Goal: Check status: Check status

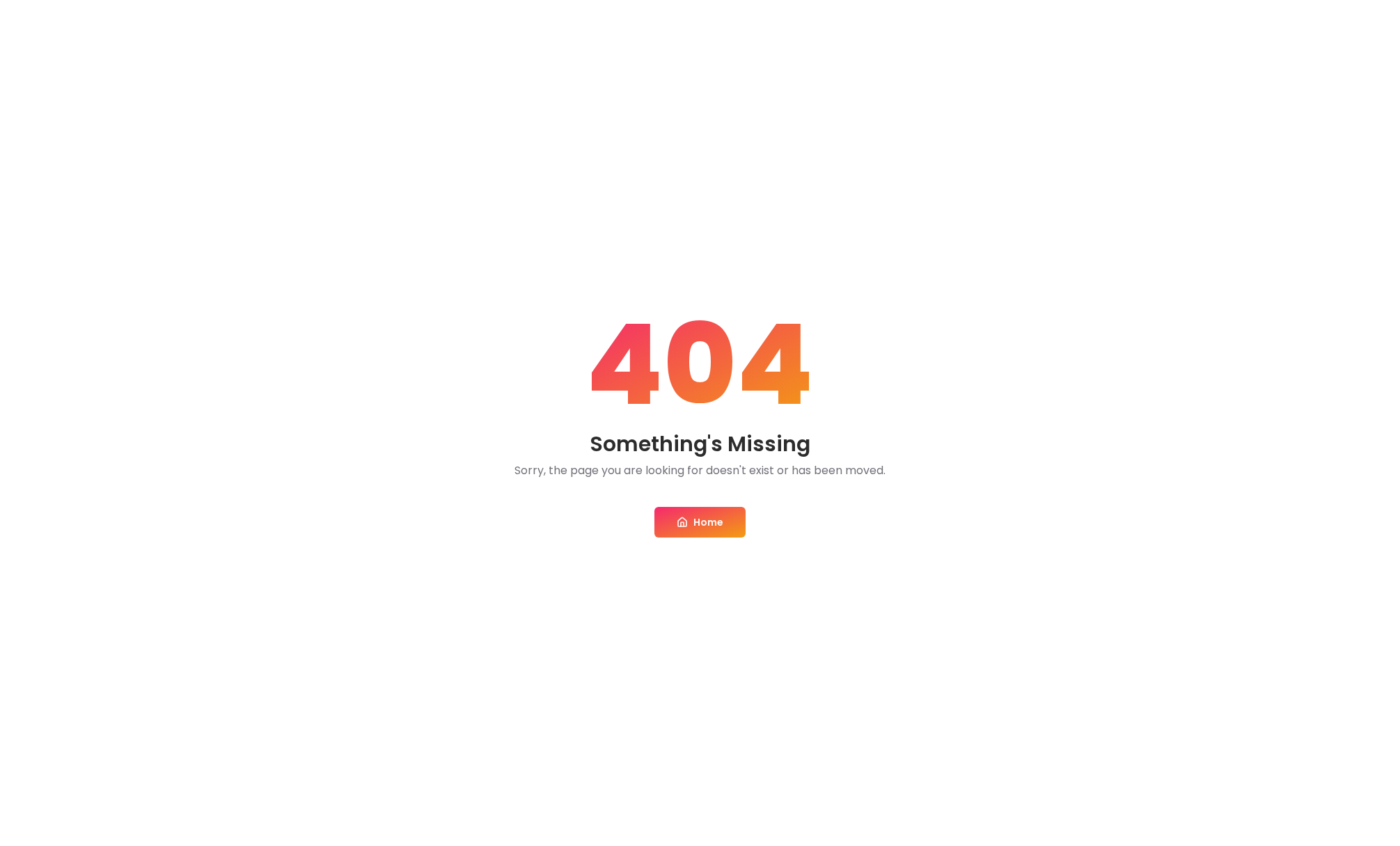
click at [711, 521] on link "Home" at bounding box center [700, 522] width 91 height 31
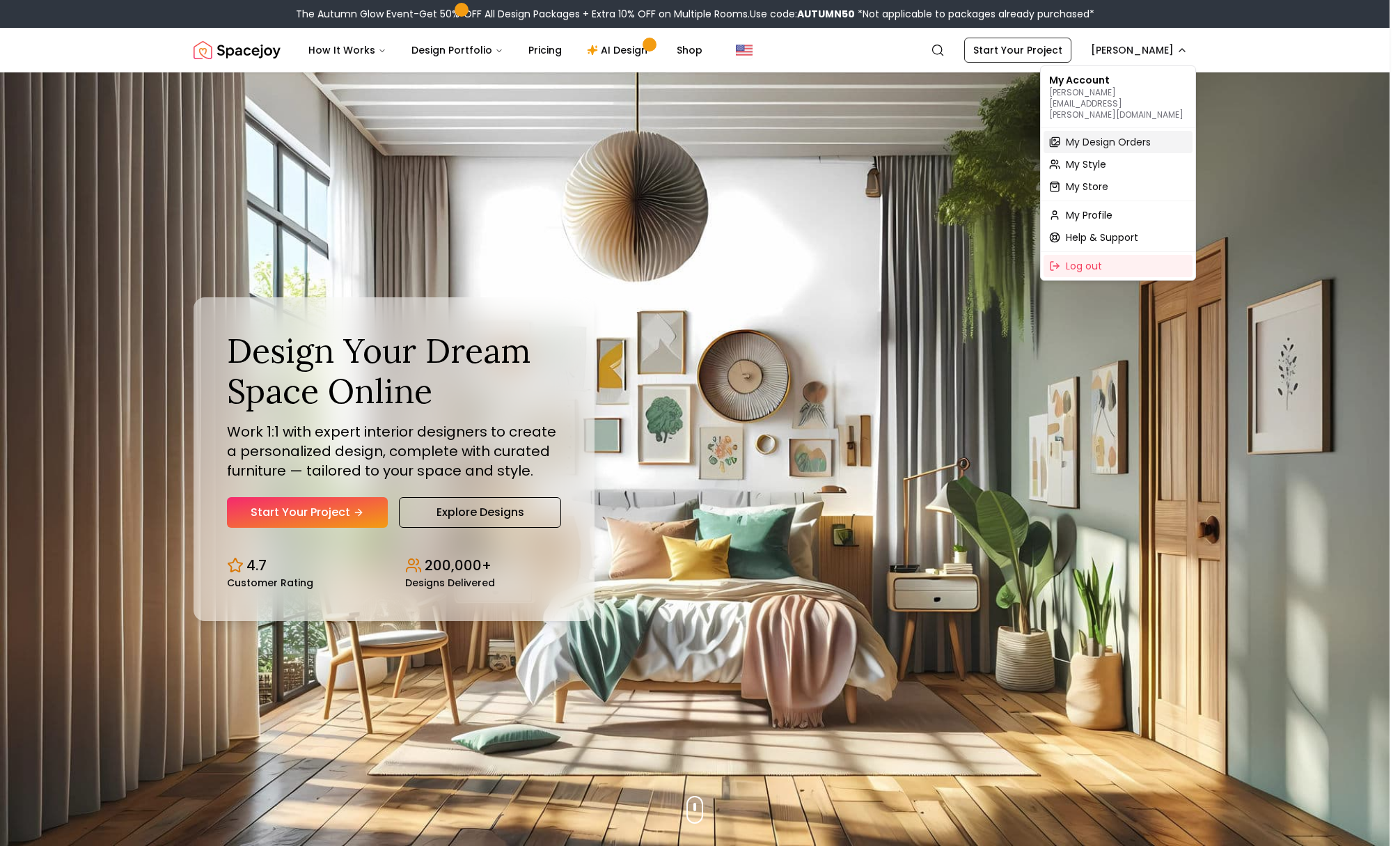
click at [1089, 135] on span "My Design Orders" at bounding box center [1108, 142] width 85 height 14
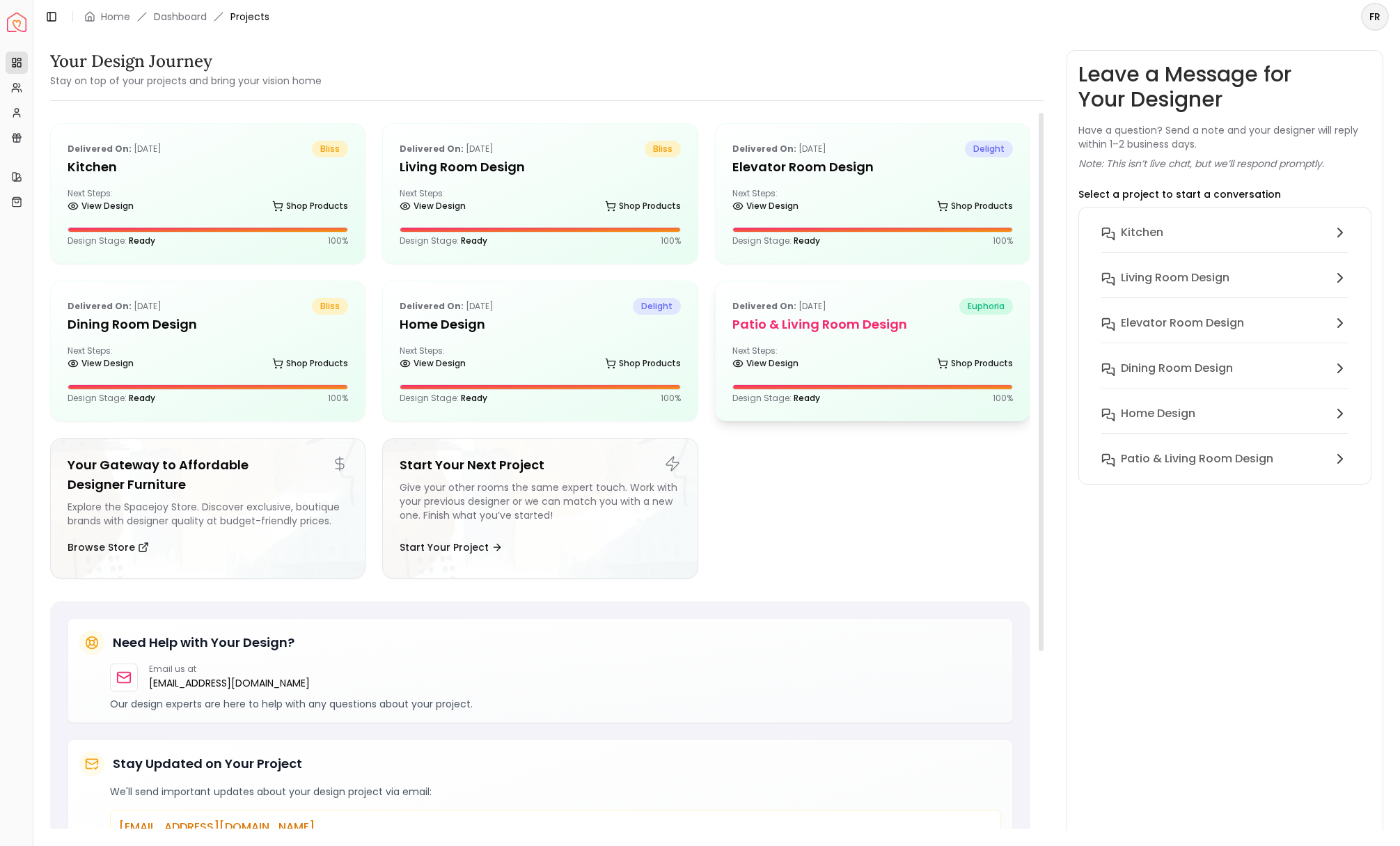
click at [819, 321] on h5 "Patio & Living Room Design" at bounding box center [872, 324] width 280 height 19
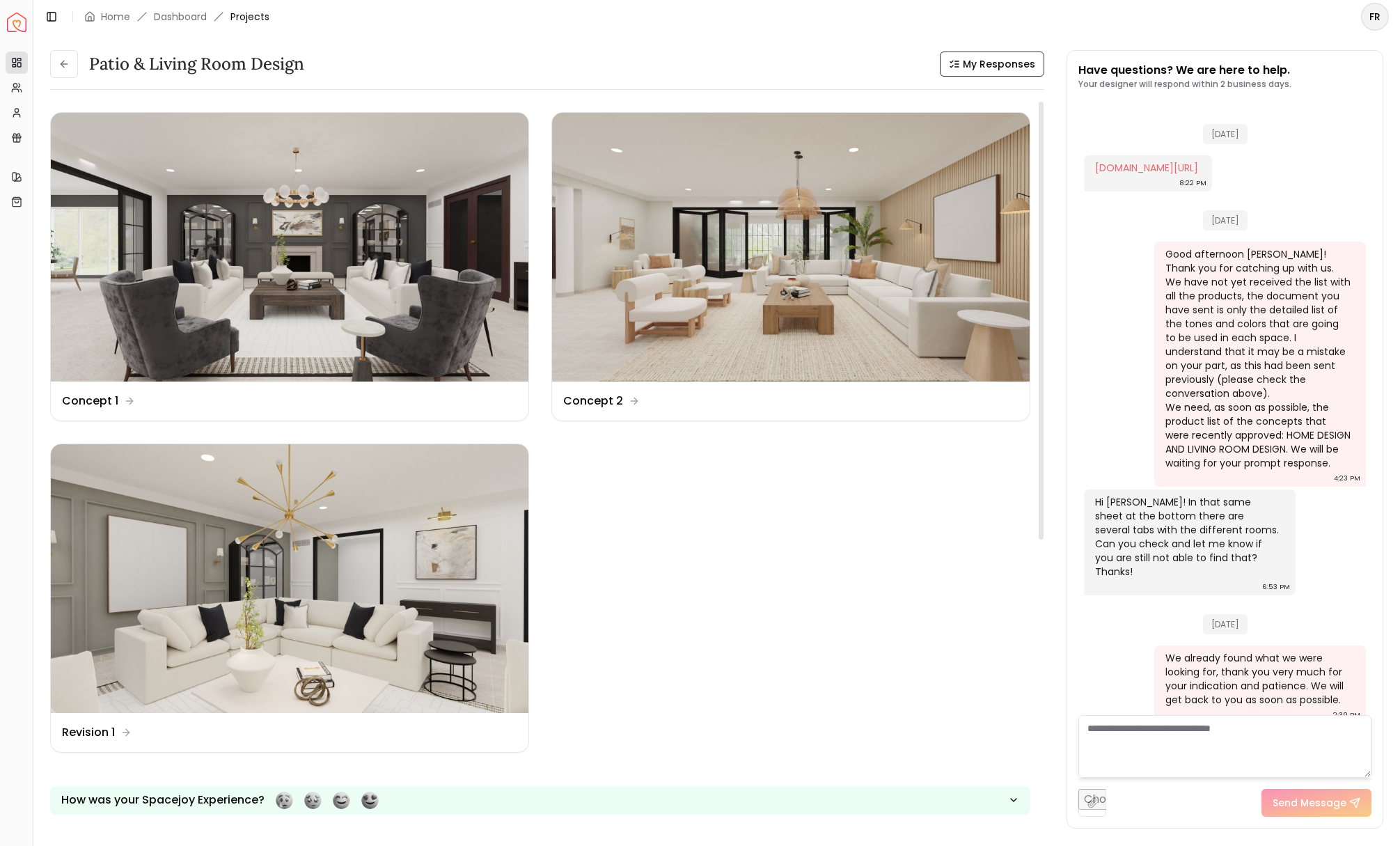
scroll to position [2930, 0]
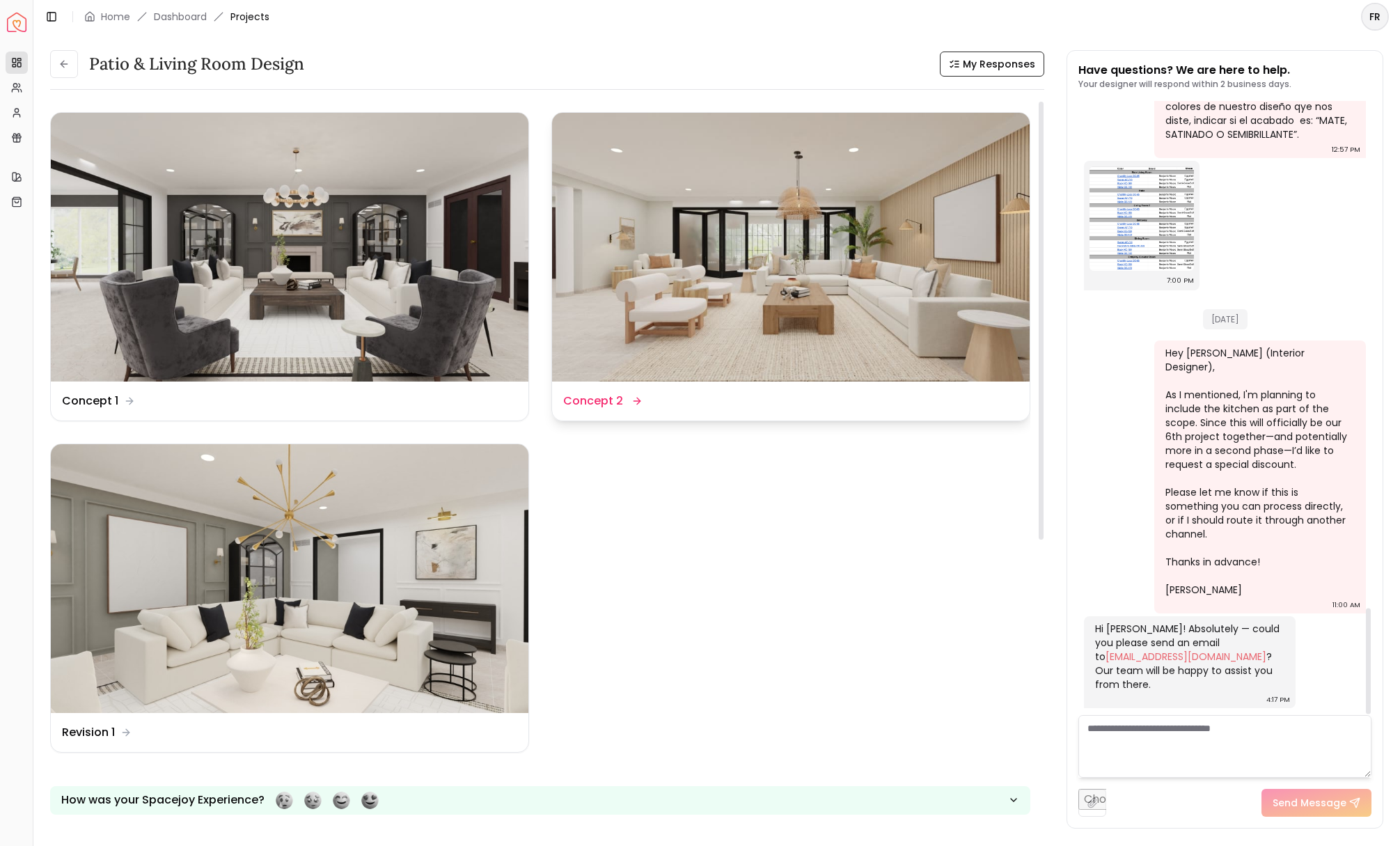
click at [862, 328] on img at bounding box center [791, 247] width 478 height 269
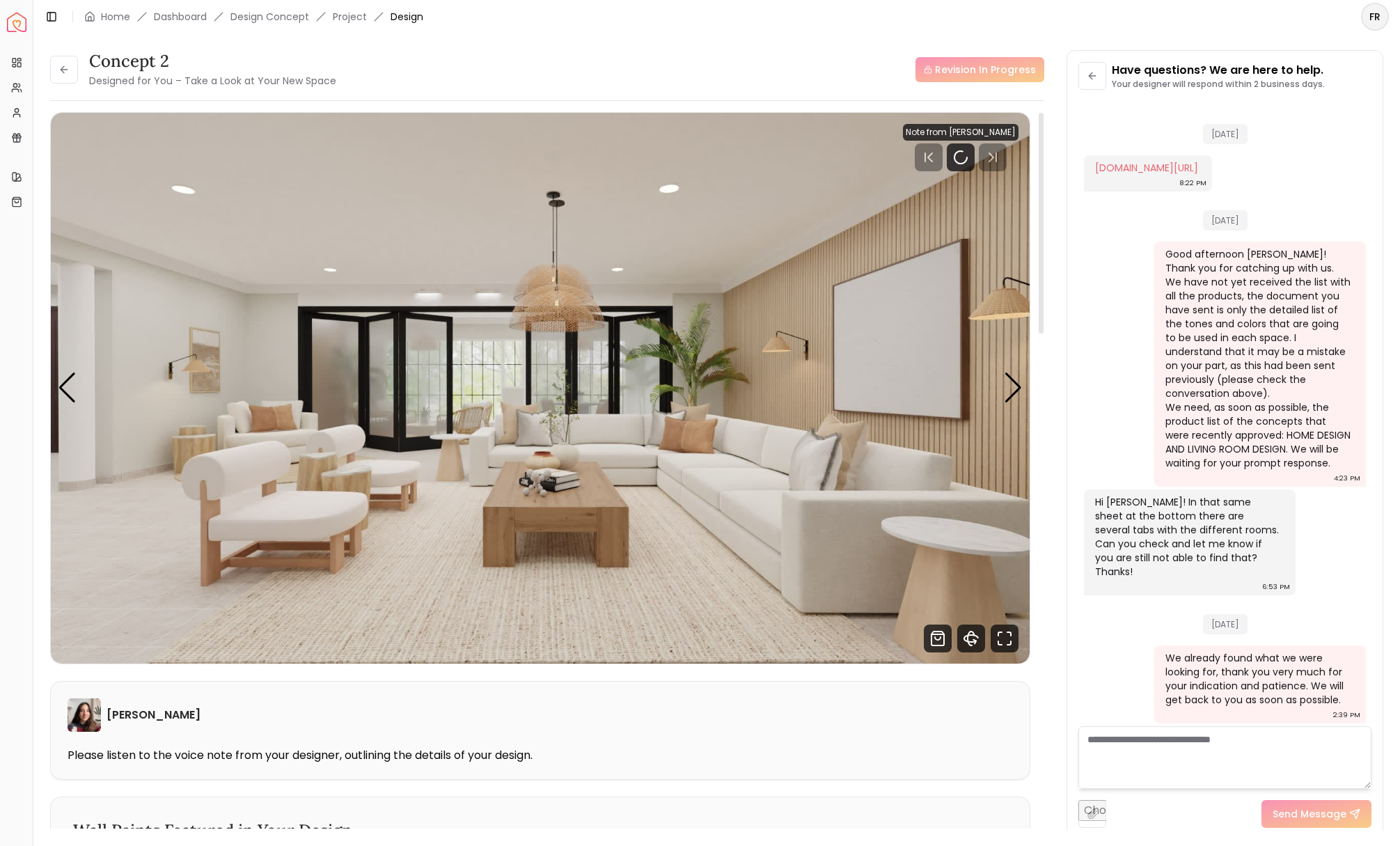
scroll to position [2919, 0]
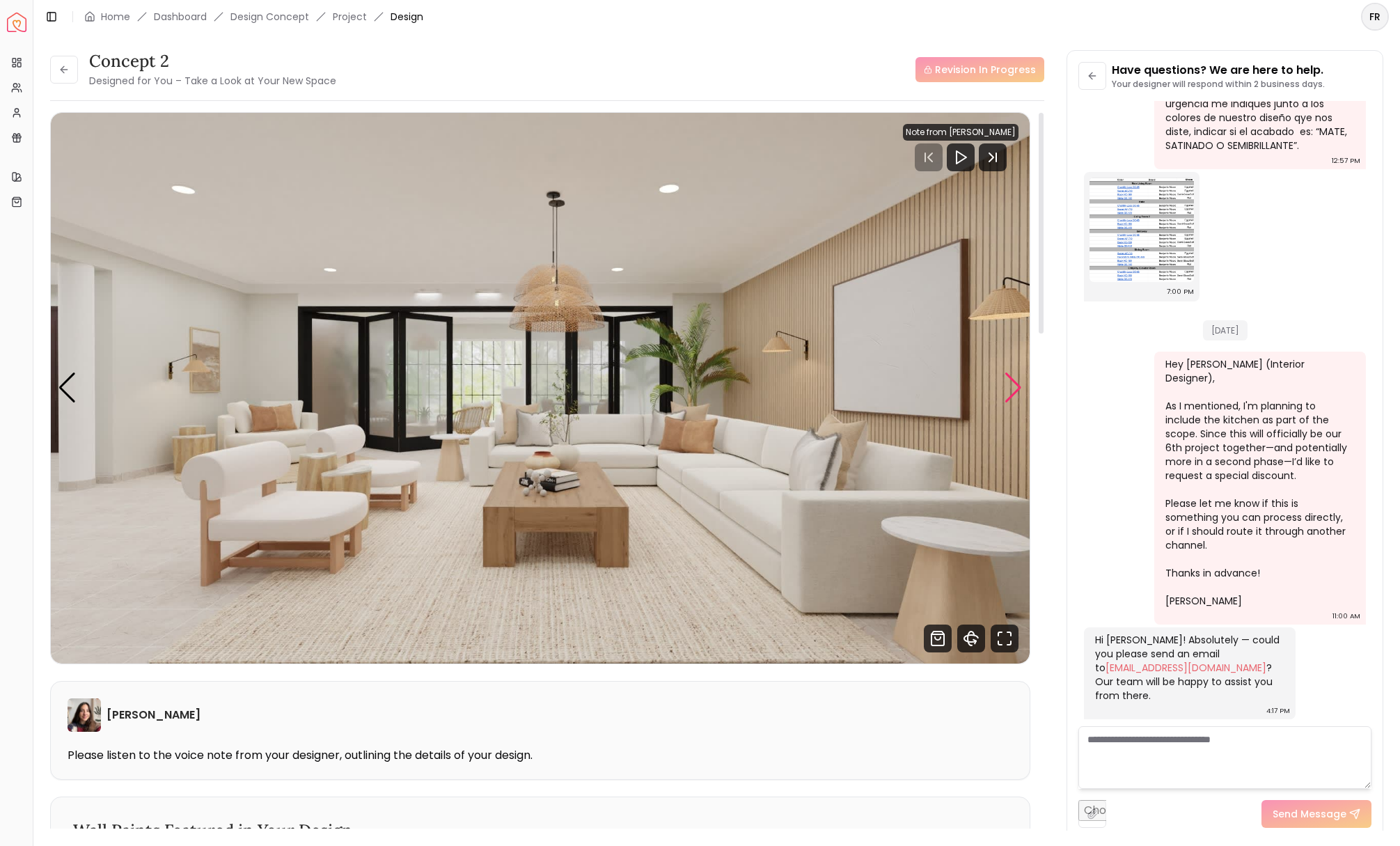
click at [1004, 391] on div "Next slide" at bounding box center [1013, 388] width 19 height 31
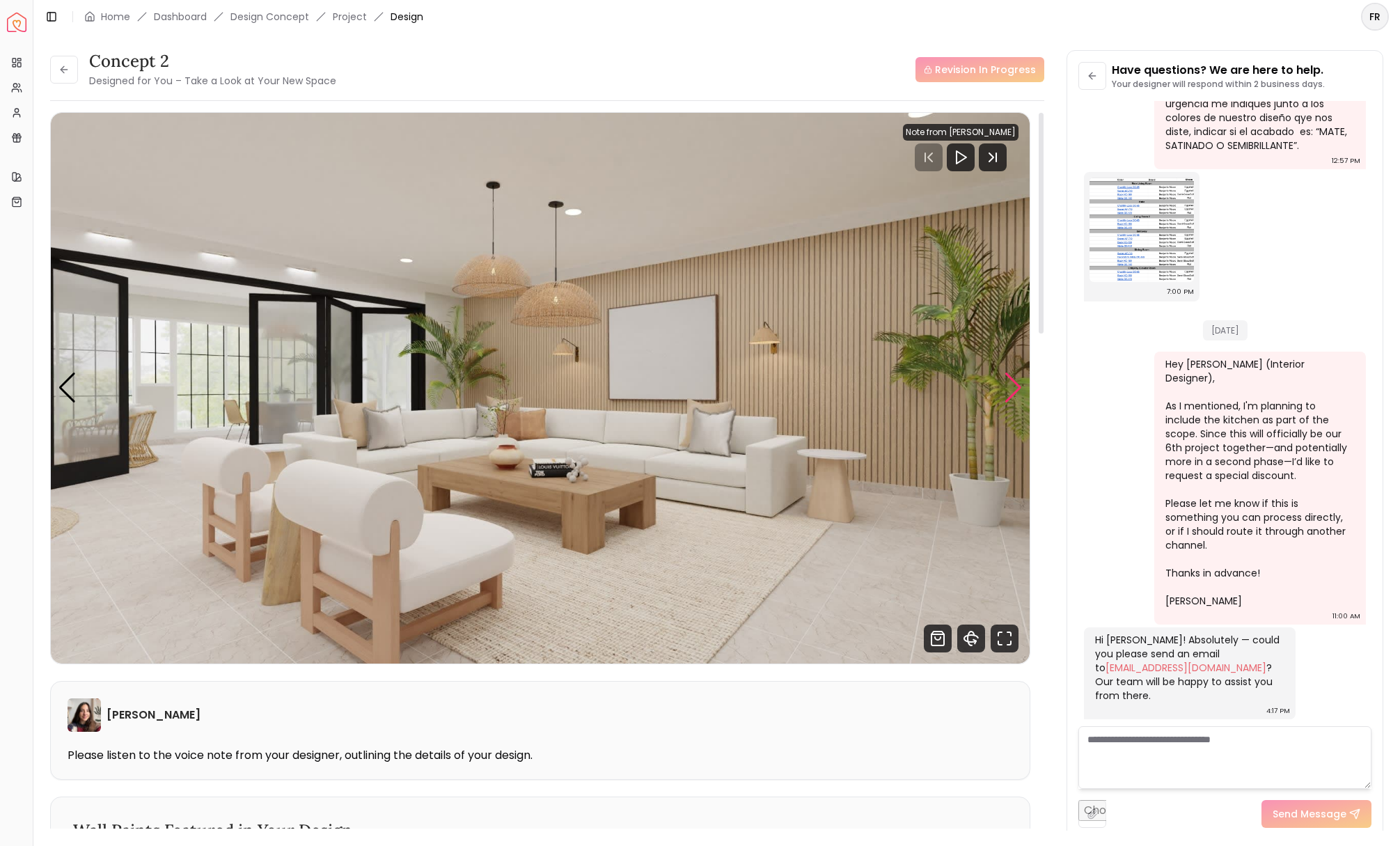
click at [1004, 391] on div "Next slide" at bounding box center [1013, 388] width 19 height 31
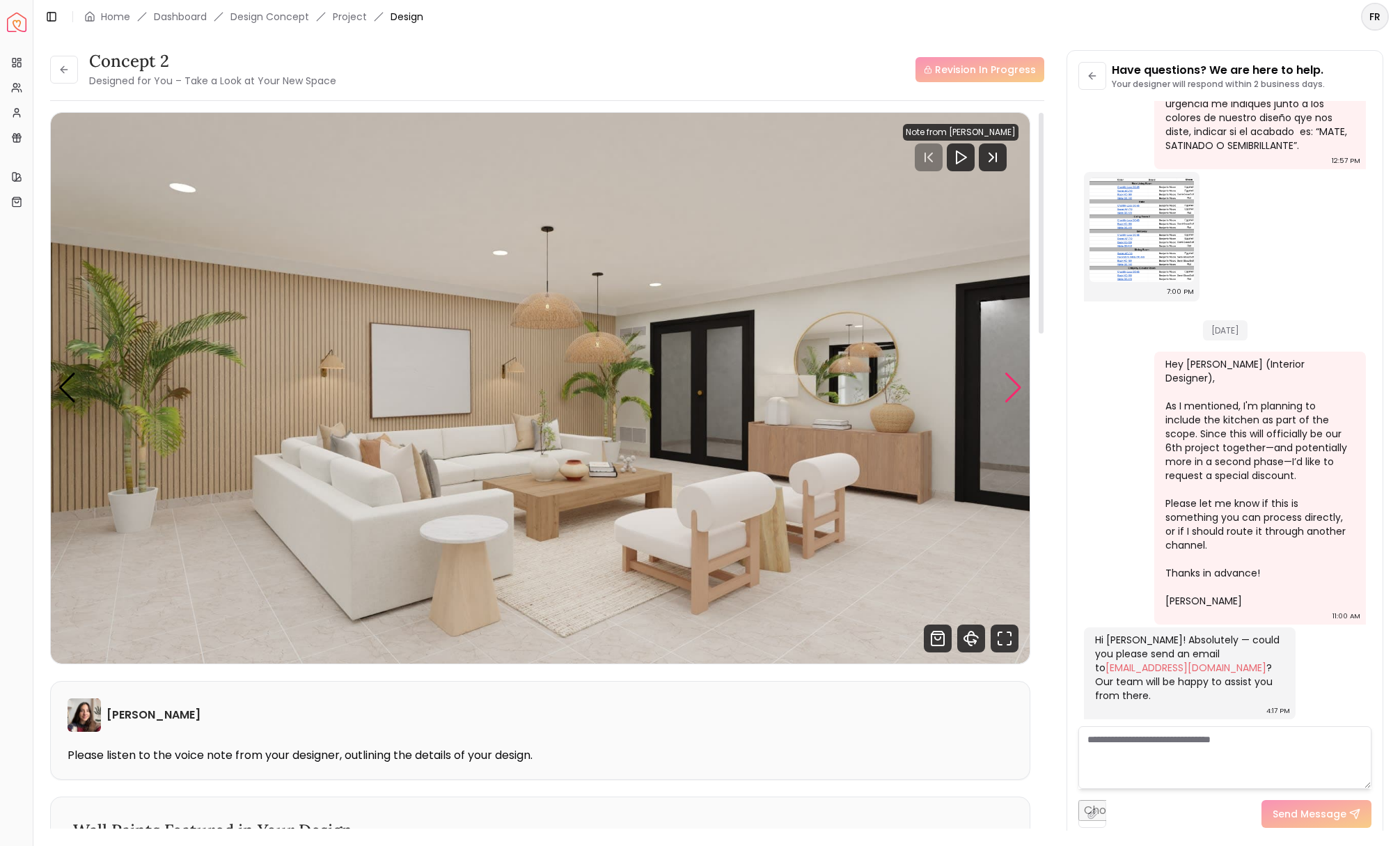
click at [1004, 391] on div "Next slide" at bounding box center [1013, 388] width 19 height 31
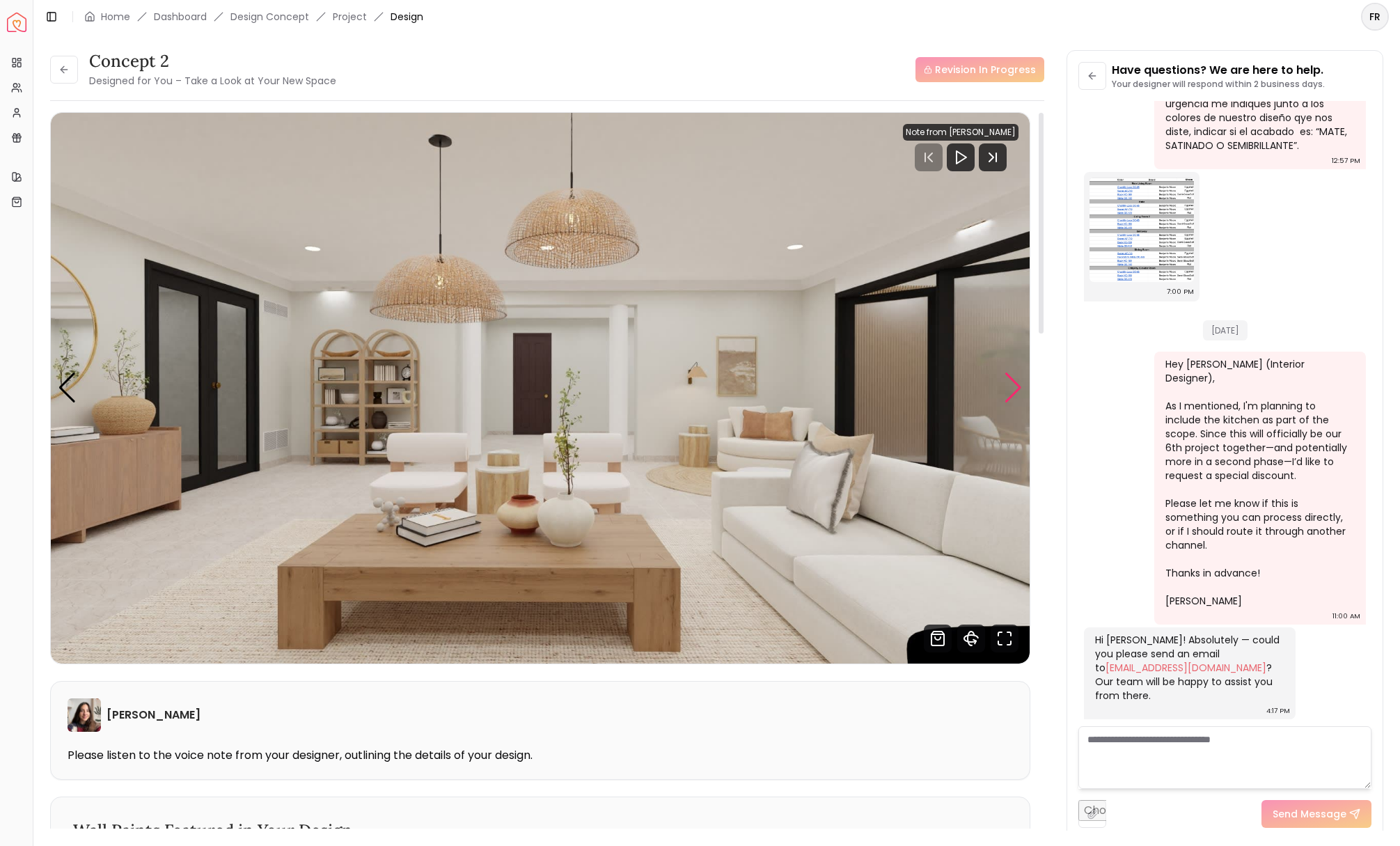
click at [1005, 391] on div "Next slide" at bounding box center [1013, 388] width 19 height 31
